Goal: Information Seeking & Learning: Understand process/instructions

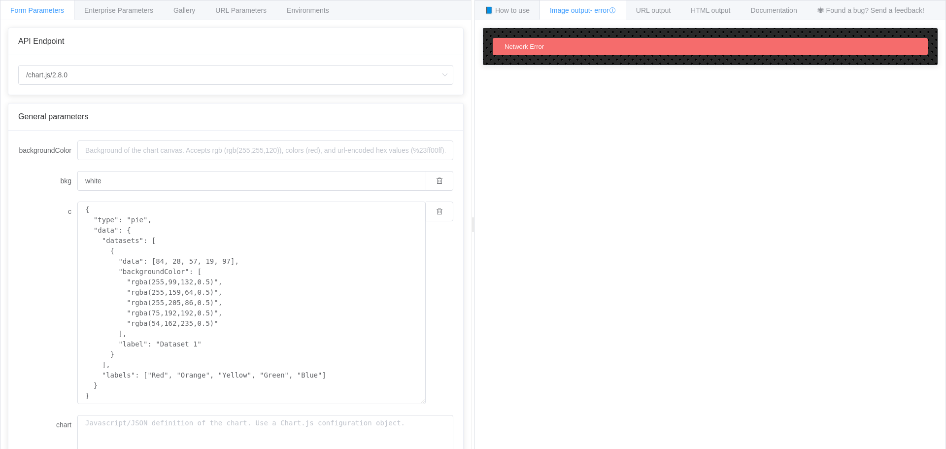
click at [575, 47] on div "Network Error" at bounding box center [710, 46] width 435 height 17
click at [513, 14] on div "📘 How to use" at bounding box center [507, 10] width 66 height 20
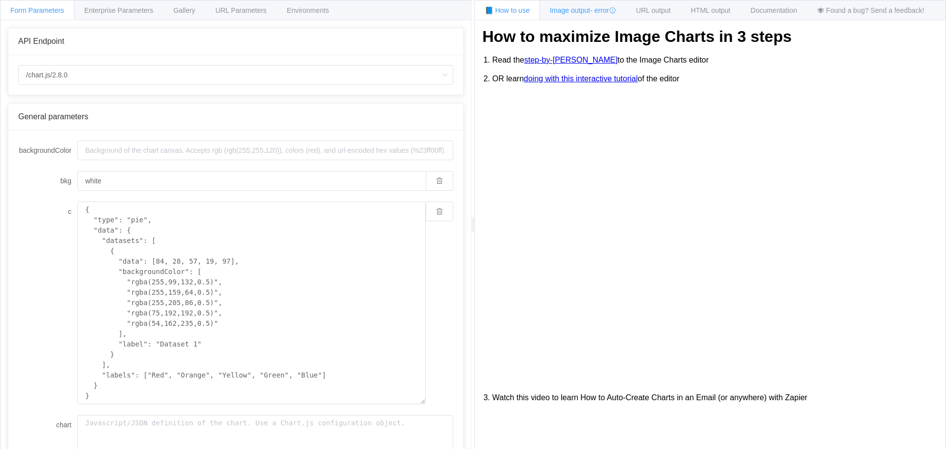
click at [614, 10] on icon at bounding box center [612, 10] width 7 height 7
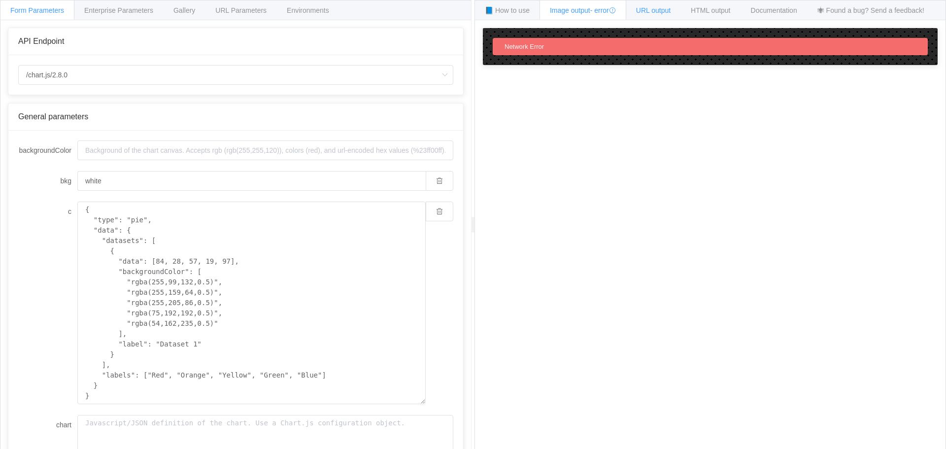
click at [647, 7] on span "URL output" at bounding box center [653, 10] width 34 height 8
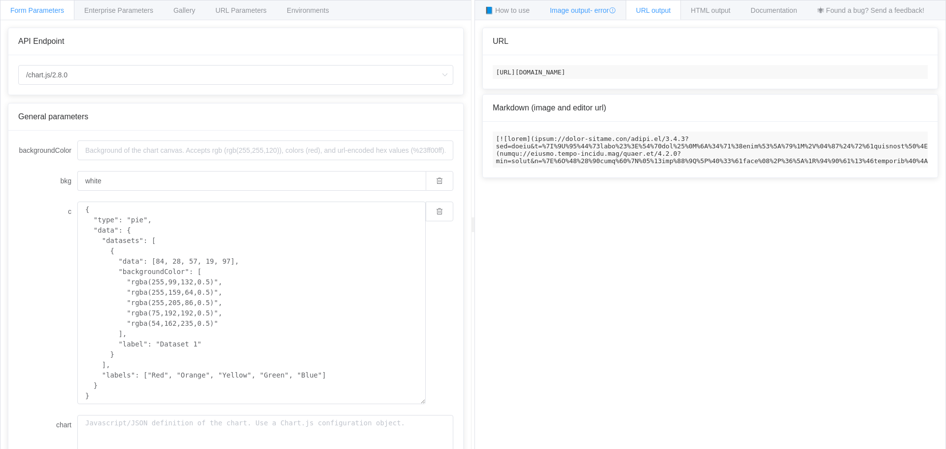
click at [603, 6] on div "Image output - error" at bounding box center [582, 10] width 87 height 20
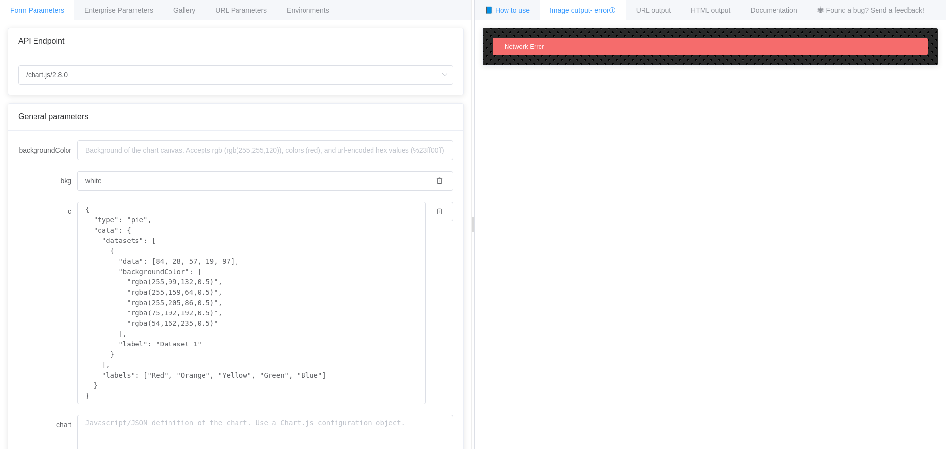
click at [504, 4] on div "📘 How to use" at bounding box center [507, 10] width 66 height 20
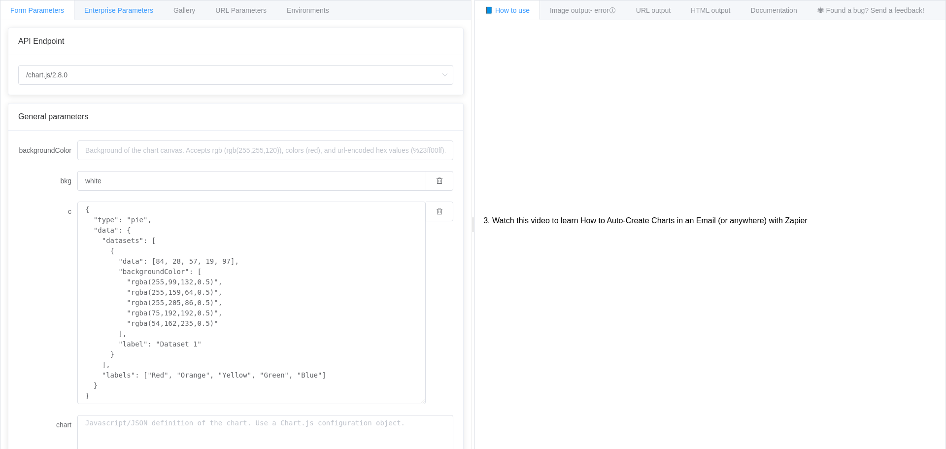
click at [102, 15] on div "Enterprise Parameters" at bounding box center [119, 10] width 90 height 20
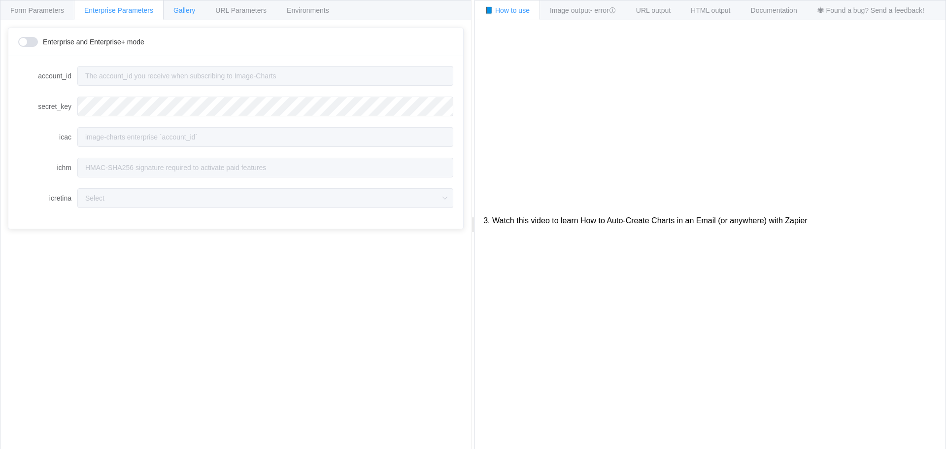
click at [196, 7] on div "Gallery" at bounding box center [184, 10] width 42 height 20
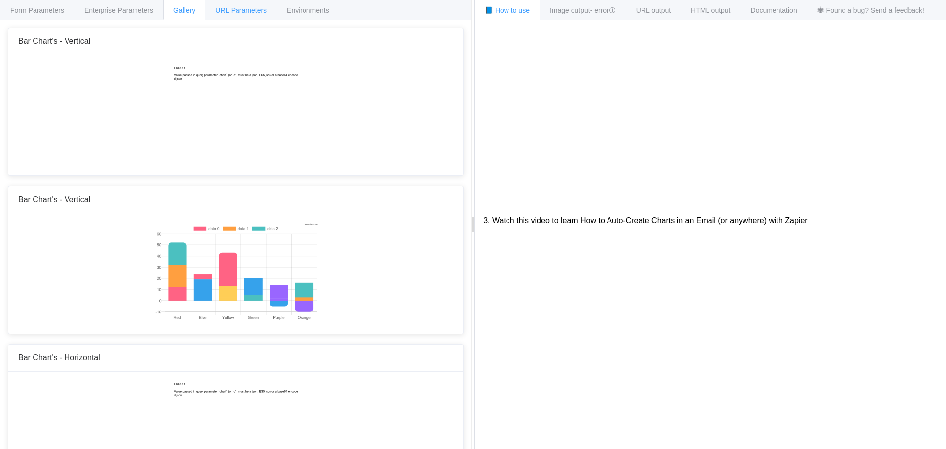
click at [230, 7] on span "URL Parameters" at bounding box center [240, 10] width 51 height 8
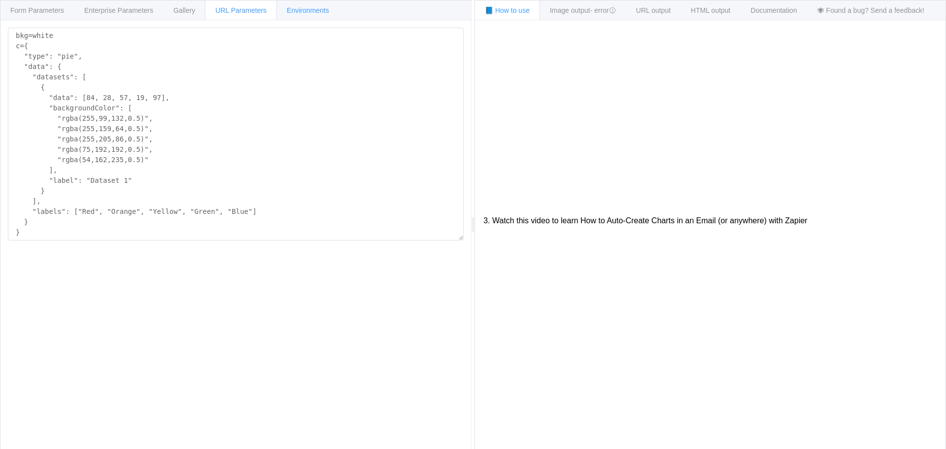
click at [281, 6] on div "Environments" at bounding box center [307, 10] width 63 height 20
